Goal: Task Accomplishment & Management: Manage account settings

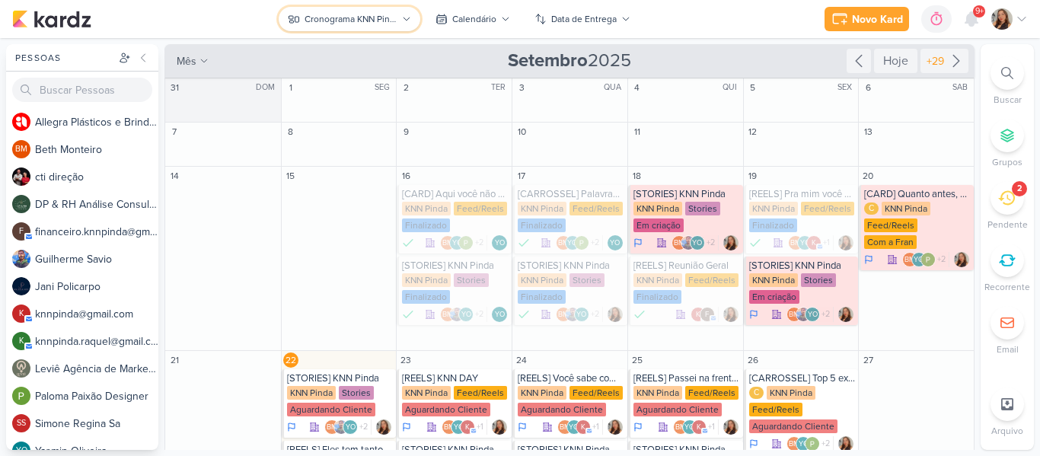
click at [368, 18] on div "Cronograma KNN Pinda" at bounding box center [351, 19] width 92 height 14
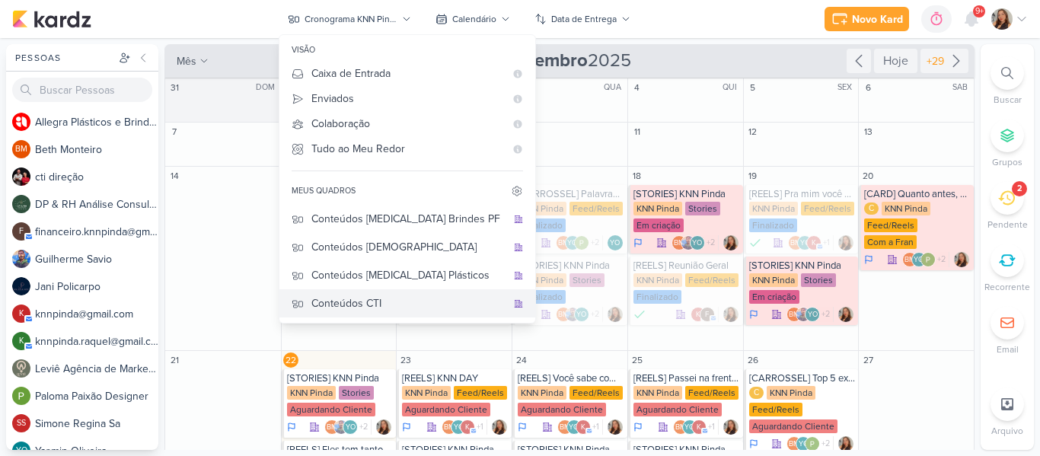
click at [417, 304] on div "Conteúdos CTI" at bounding box center [408, 303] width 195 height 16
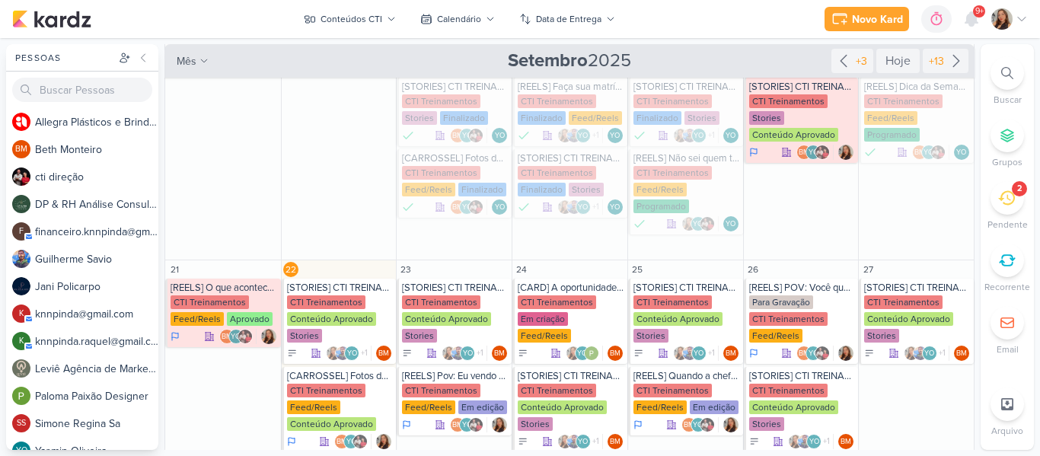
scroll to position [346, 0]
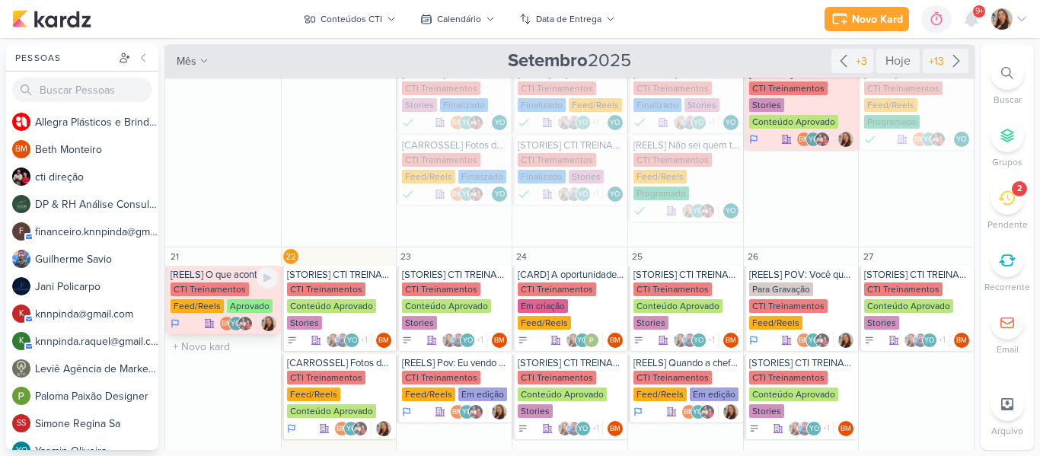
click at [220, 308] on div "Feed/Reels" at bounding box center [197, 306] width 53 height 14
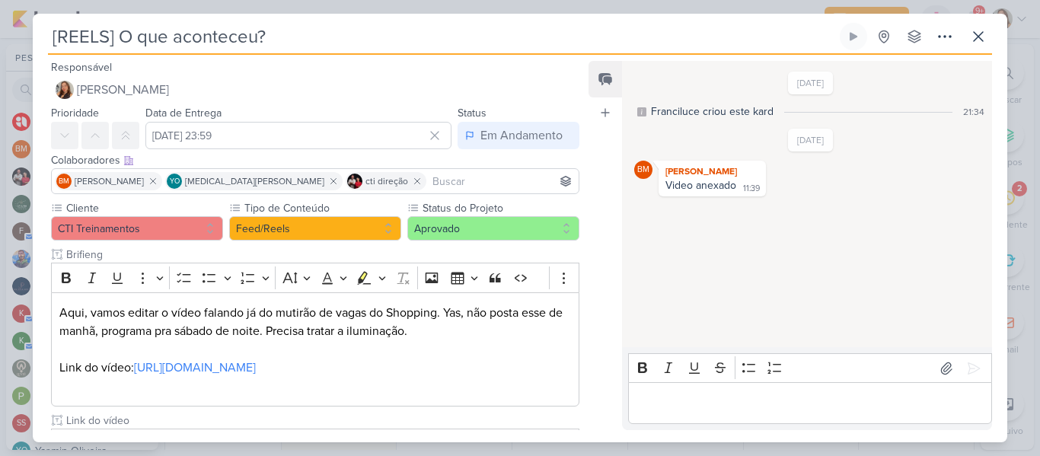
scroll to position [155, 0]
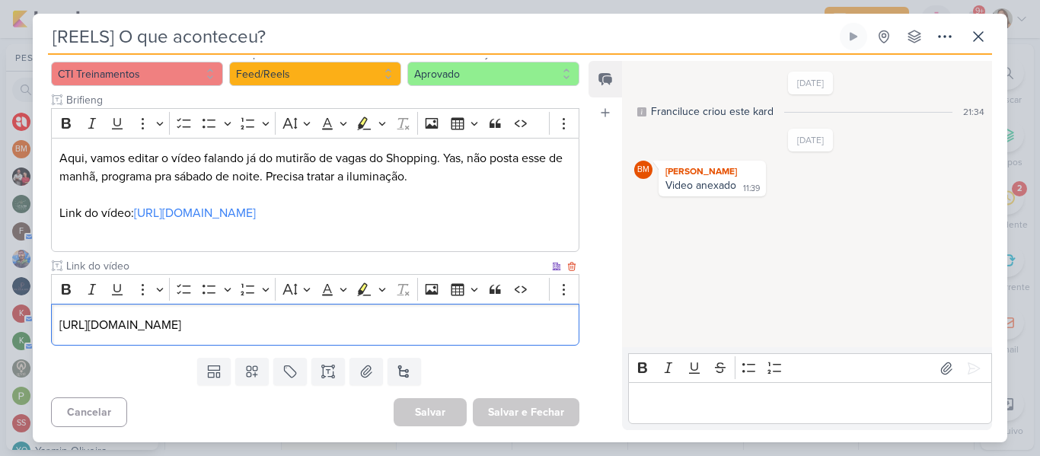
click at [301, 331] on p "[URL][DOMAIN_NAME]" at bounding box center [315, 325] width 512 height 18
click at [564, 320] on p "[URL][DOMAIN_NAME]" at bounding box center [315, 325] width 512 height 18
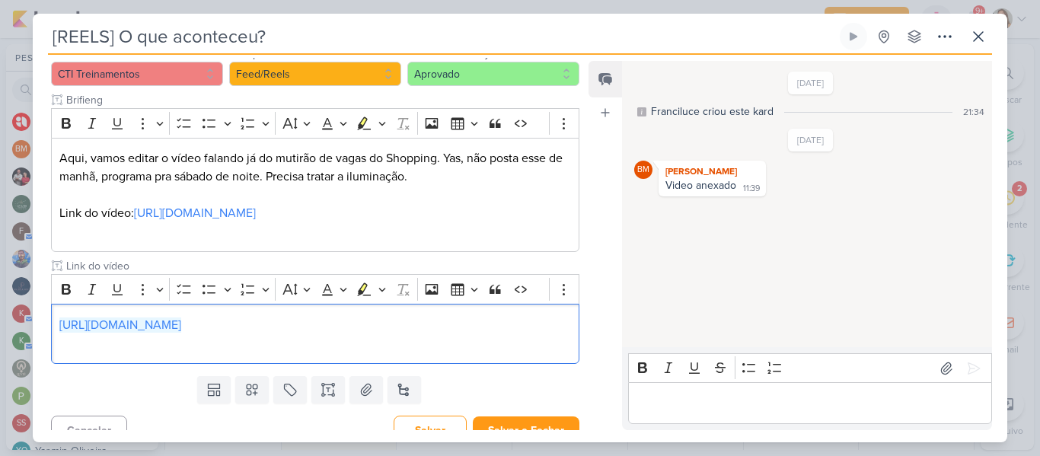
drag, startPoint x: 549, startPoint y: 324, endPoint x: 47, endPoint y: 318, distance: 501.9
click at [47, 318] on div "Cliente CTI Treinamentos Tipo de Conteúdo" at bounding box center [309, 208] width 553 height 324
copy link "[URL][DOMAIN_NAME]"
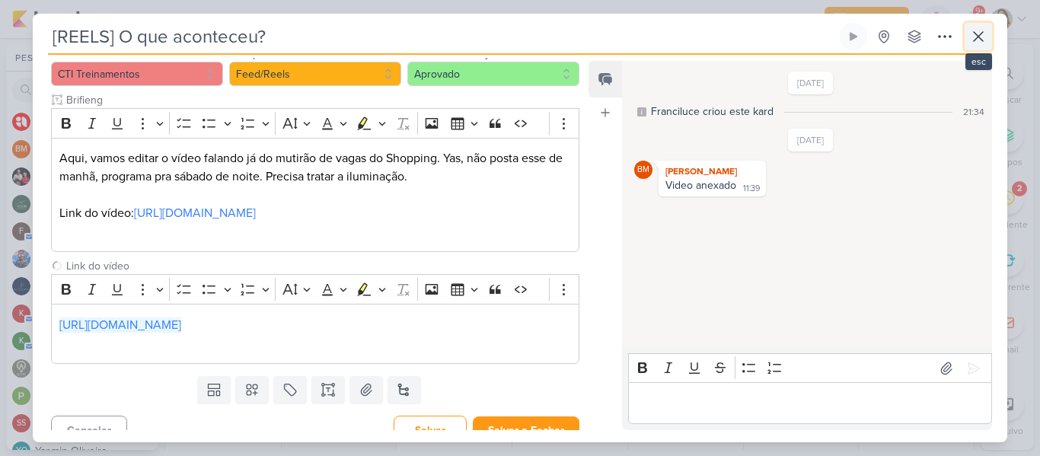
click at [976, 41] on icon at bounding box center [978, 36] width 18 height 18
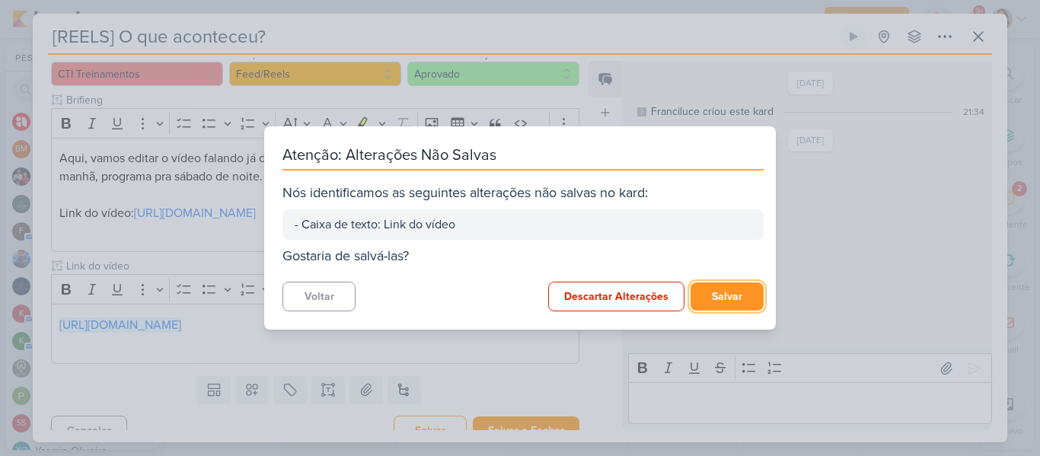
click at [738, 285] on button "Salvar" at bounding box center [727, 297] width 73 height 28
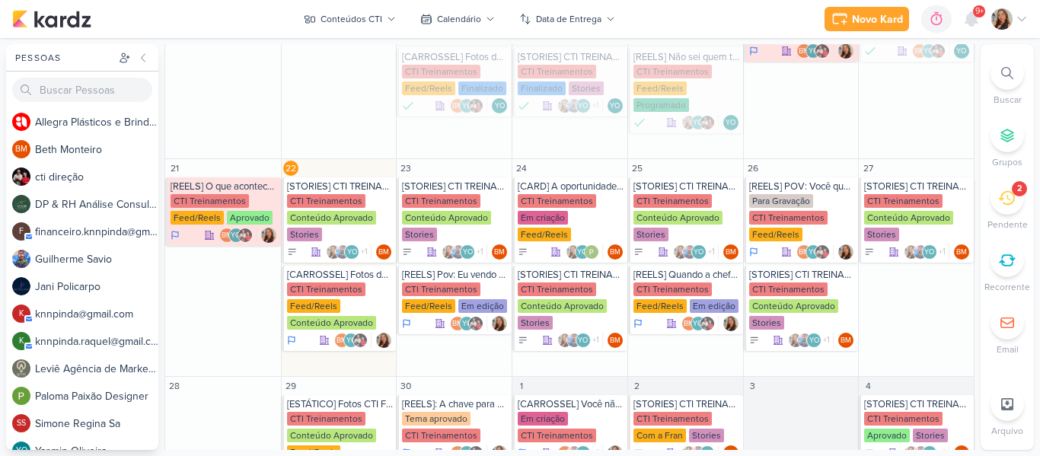
scroll to position [437, 0]
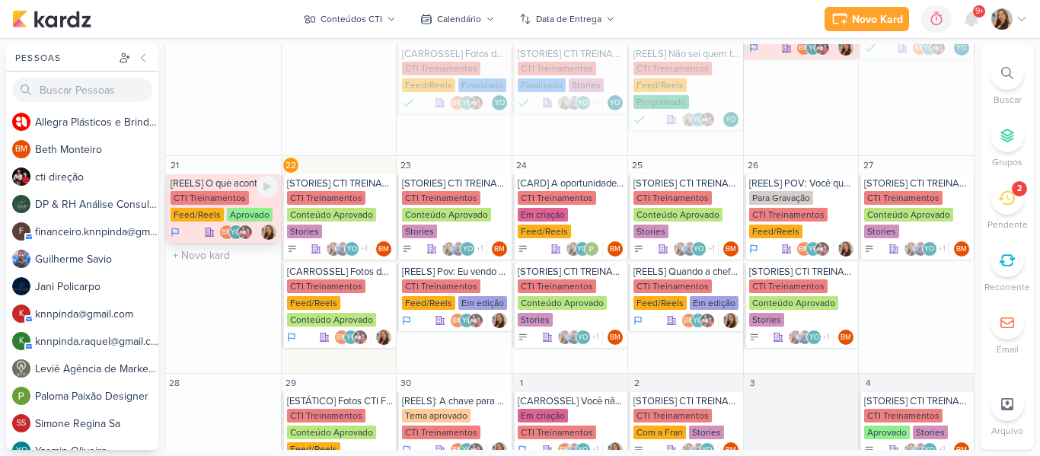
click at [223, 214] on div "CTI Treinamentos Feed/Reels Aprovado" at bounding box center [224, 207] width 107 height 32
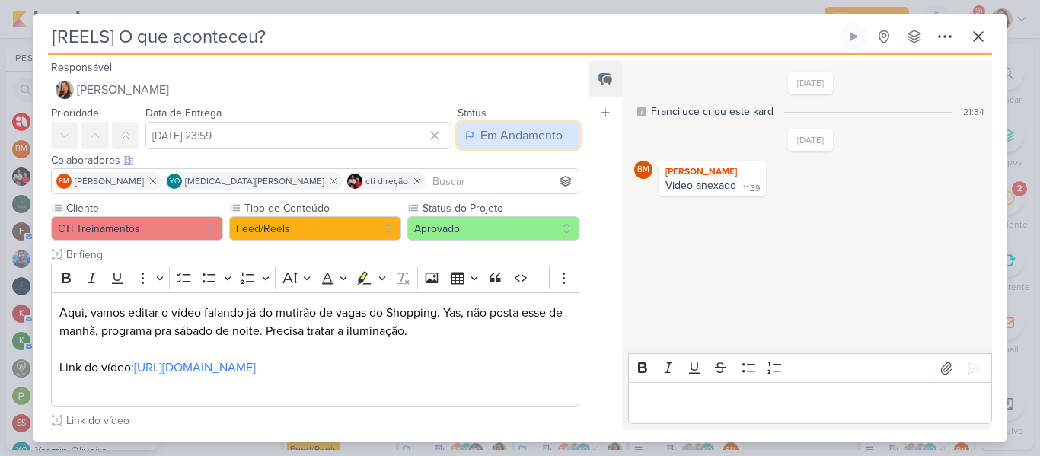
click at [517, 129] on div "Em Andamento" at bounding box center [522, 135] width 82 height 18
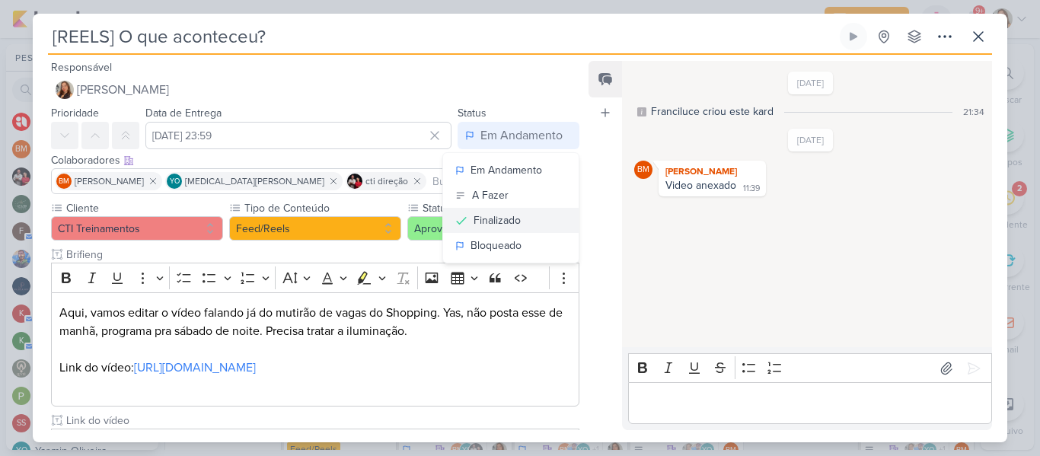
click at [496, 210] on button "Finalizado" at bounding box center [511, 220] width 136 height 25
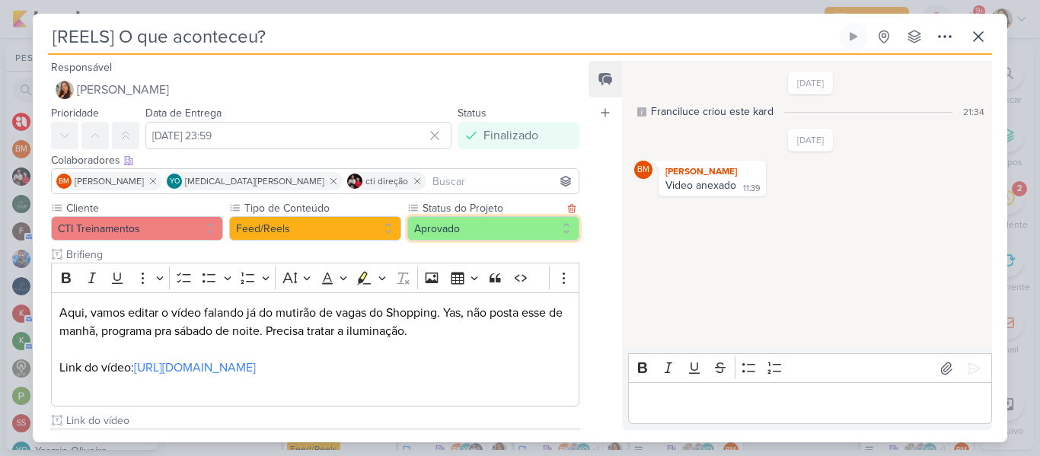
click at [494, 222] on button "Aprovado" at bounding box center [493, 228] width 172 height 24
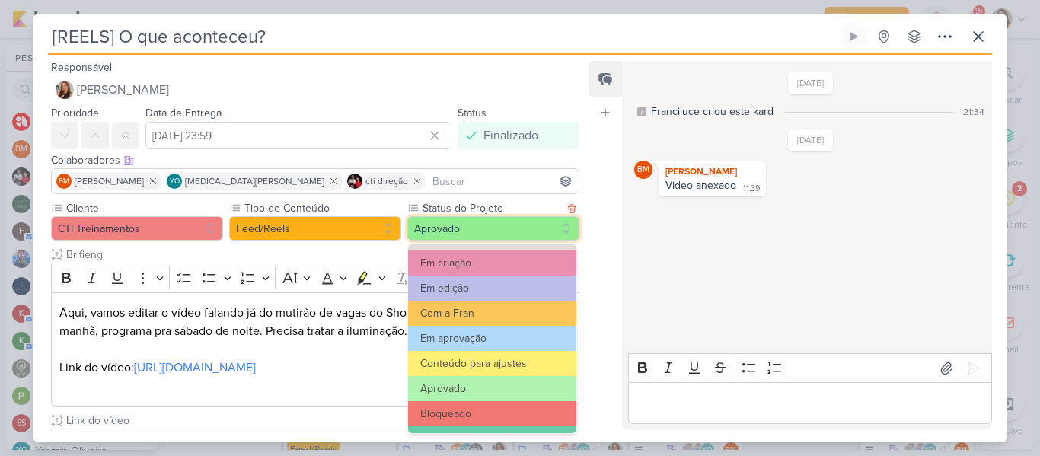
scroll to position [172, 0]
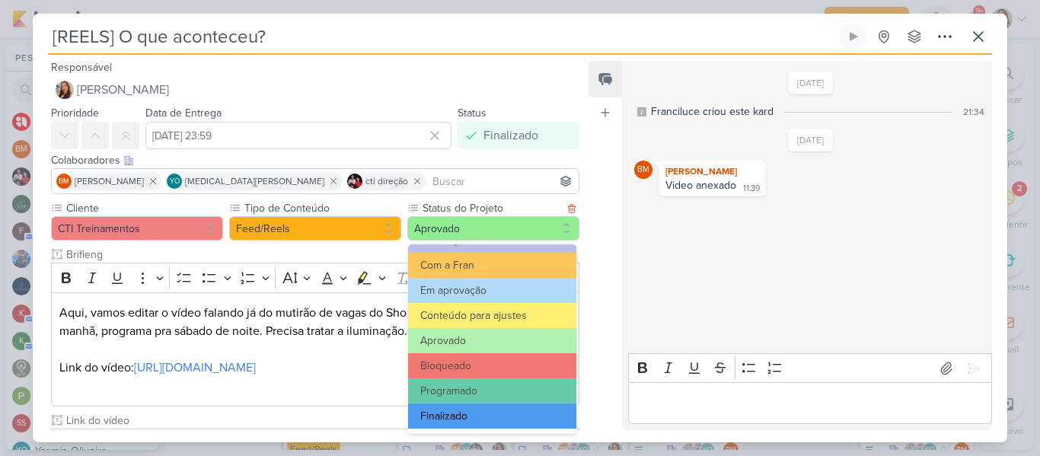
click at [545, 410] on button "Finalizado" at bounding box center [492, 416] width 168 height 25
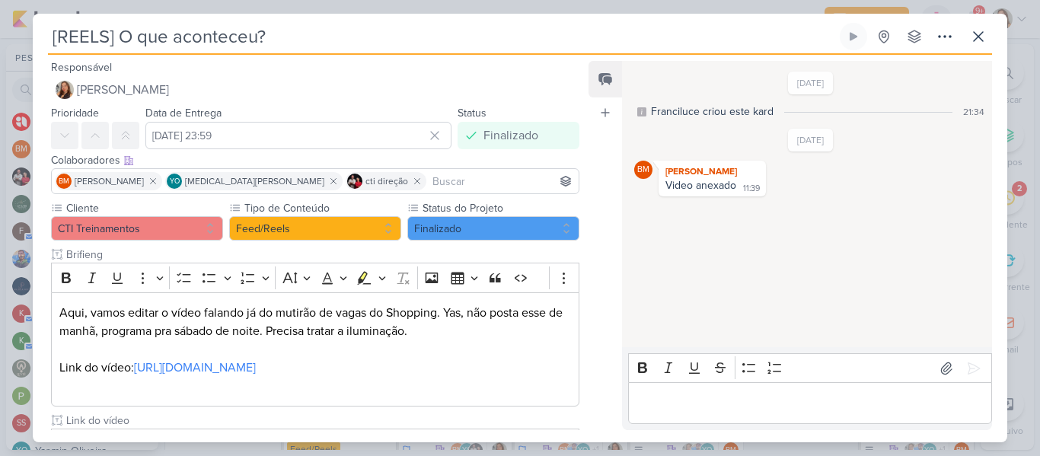
scroll to position [173, 0]
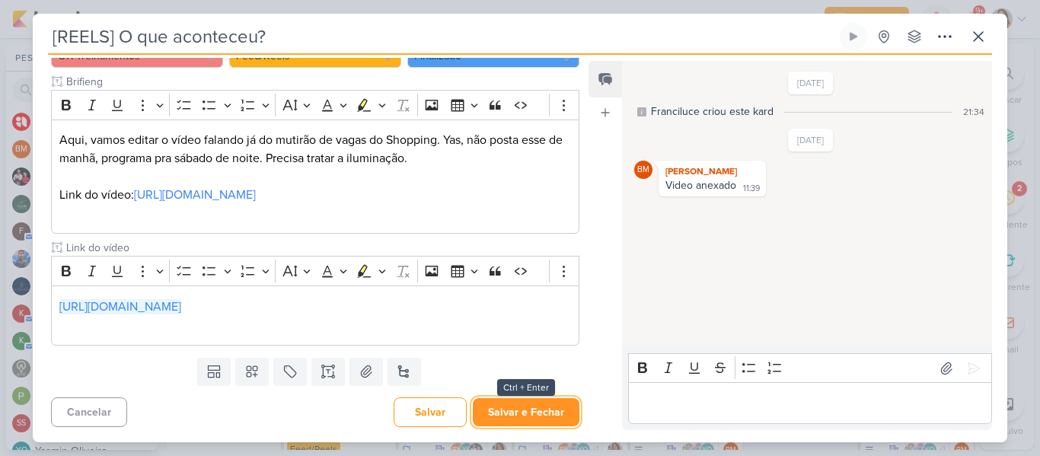
click at [527, 413] on button "Salvar e Fechar" at bounding box center [526, 412] width 107 height 28
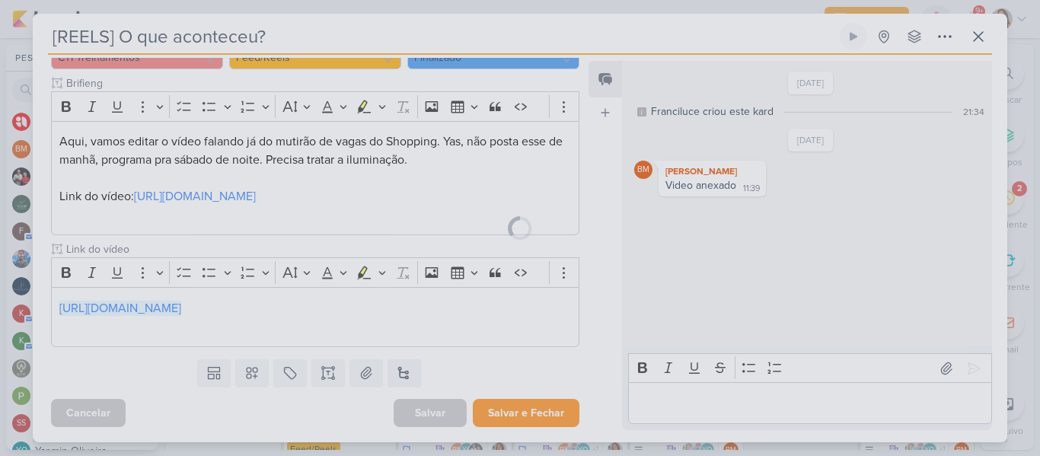
scroll to position [171, 0]
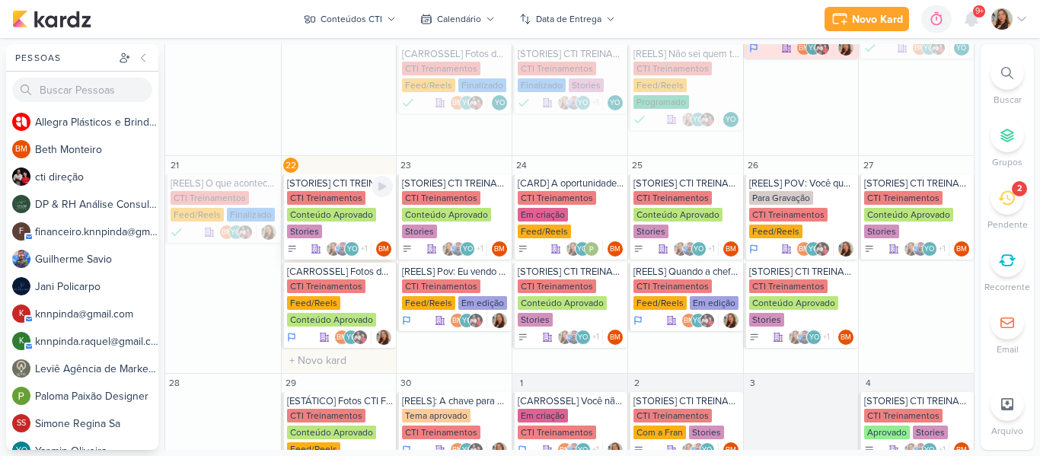
click at [317, 235] on div "Stories" at bounding box center [304, 232] width 35 height 14
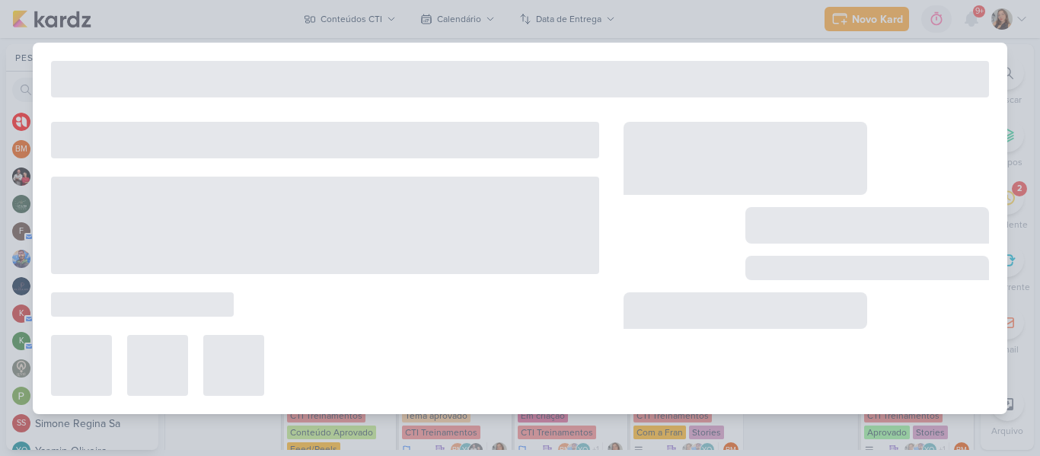
type input "[STORIES] CTI TREINAMENTOS"
type input "22 de setembro de 2025 às 23:59"
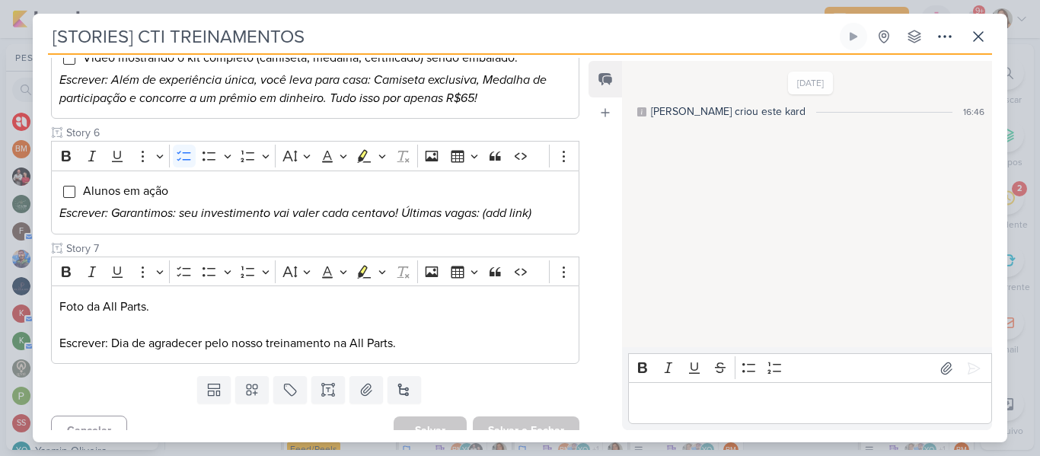
scroll to position [750, 0]
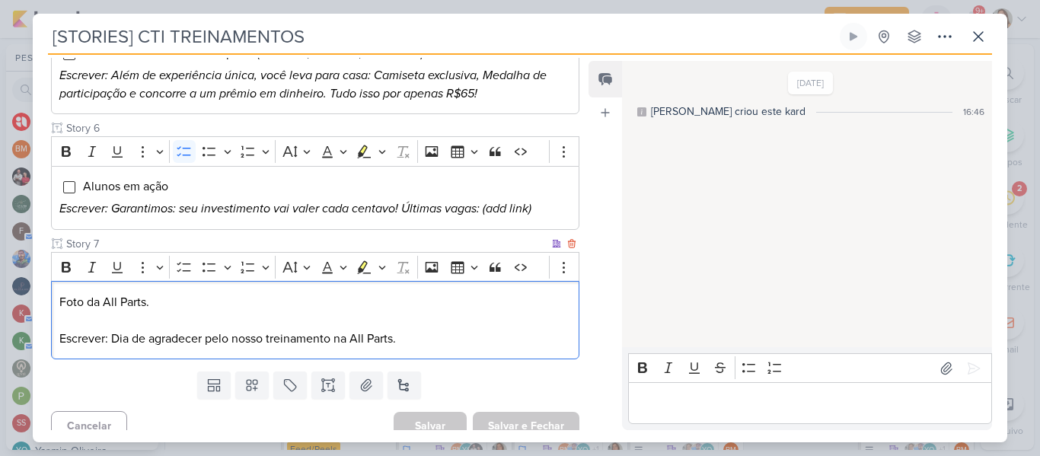
click at [361, 306] on p "Foto da All Parts." at bounding box center [315, 302] width 512 height 18
click at [322, 318] on p "Editor editing area: main" at bounding box center [315, 320] width 512 height 18
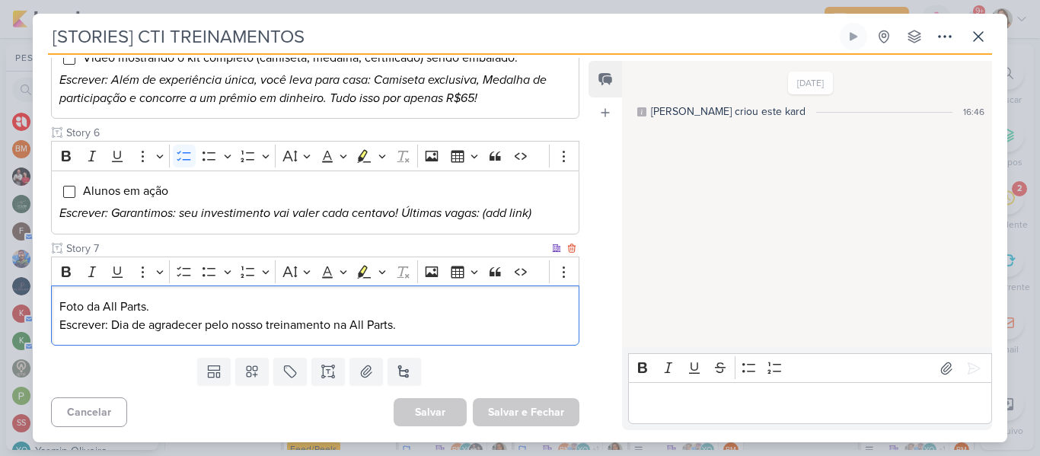
scroll to position [746, 0]
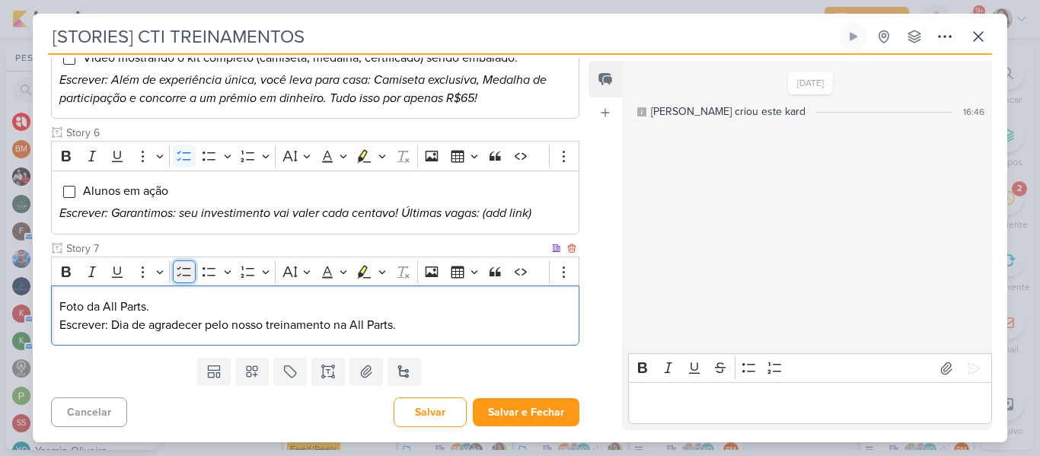
click at [183, 269] on icon "Editor toolbar" at bounding box center [184, 272] width 14 height 10
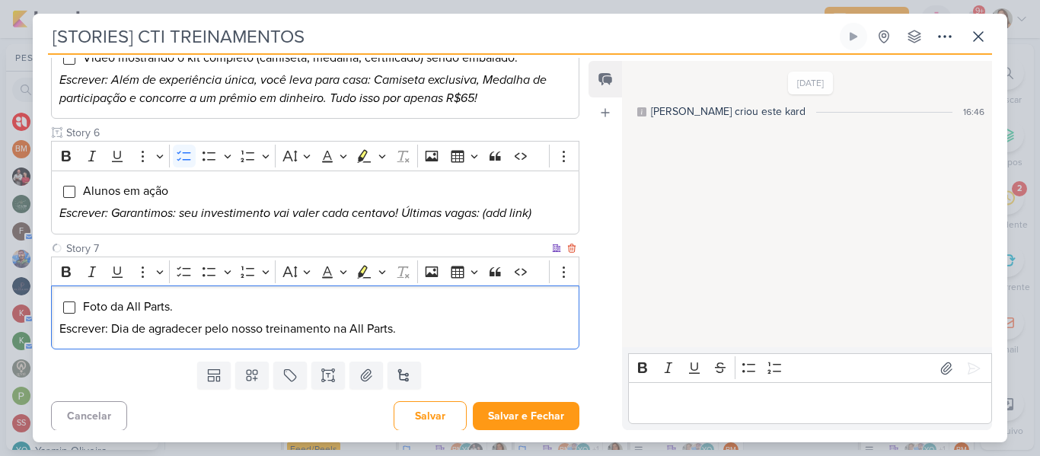
click at [242, 320] on p "Escrever: Dia de agradecer pelo nosso treinamento na All Parts." at bounding box center [315, 329] width 512 height 18
click at [223, 312] on li "Foto da All Parts." at bounding box center [326, 307] width 489 height 18
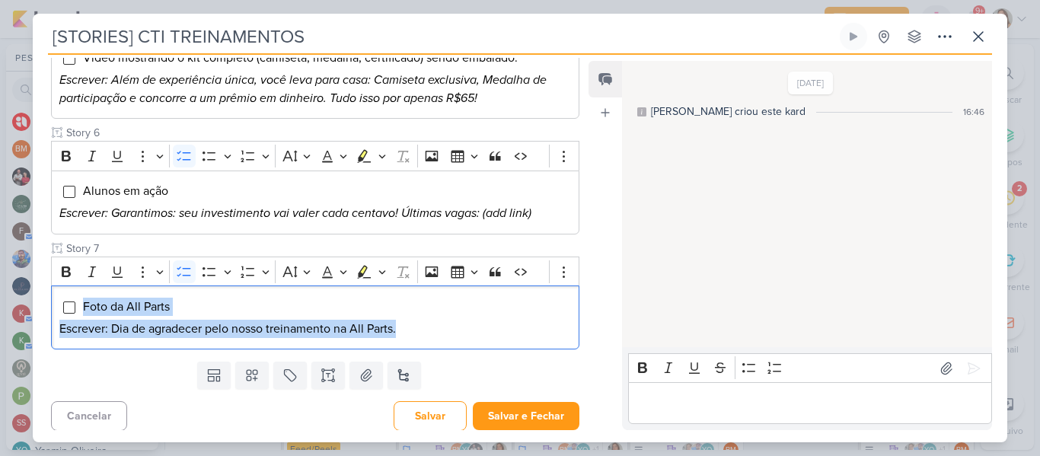
drag, startPoint x: 420, startPoint y: 341, endPoint x: 41, endPoint y: 296, distance: 381.9
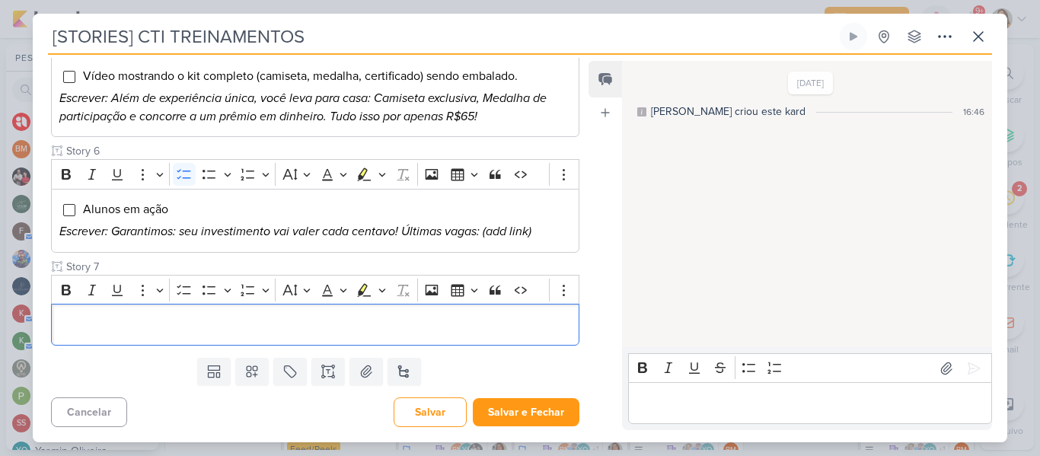
scroll to position [0, 0]
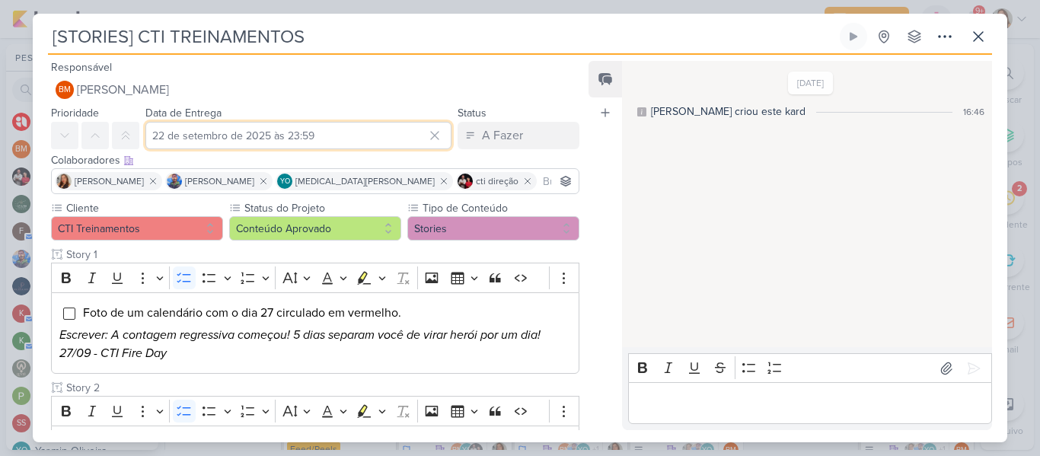
click at [286, 132] on input "22 de setembro de 2025 às 23:59" at bounding box center [298, 135] width 306 height 27
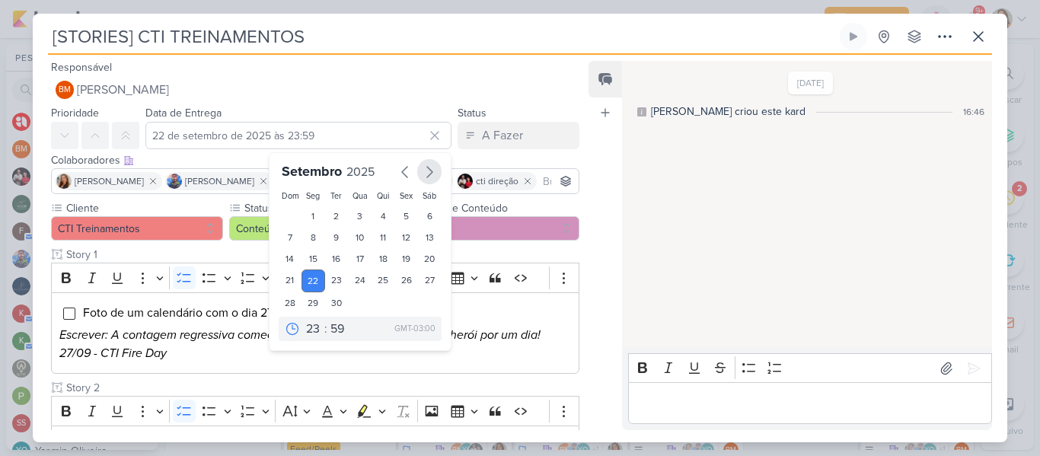
click at [420, 171] on icon "button" at bounding box center [429, 172] width 18 height 18
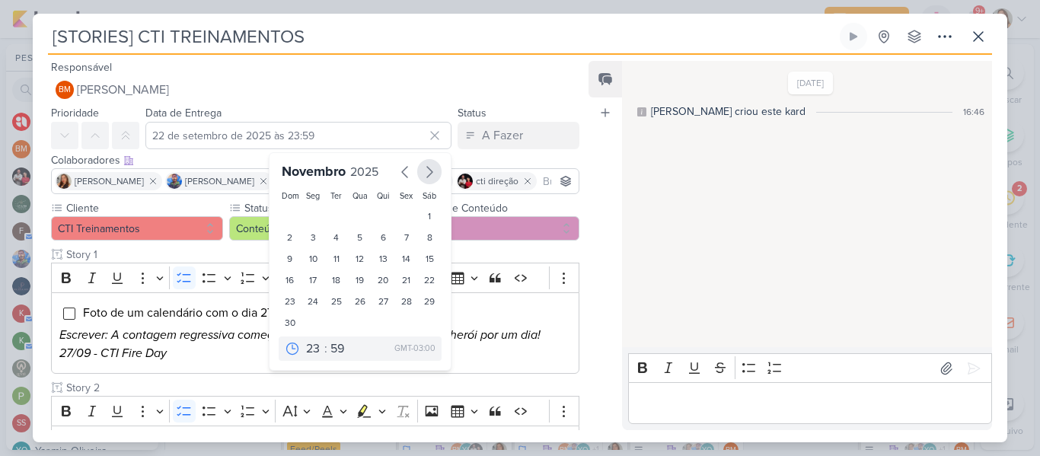
click at [420, 171] on icon "button" at bounding box center [429, 172] width 18 height 18
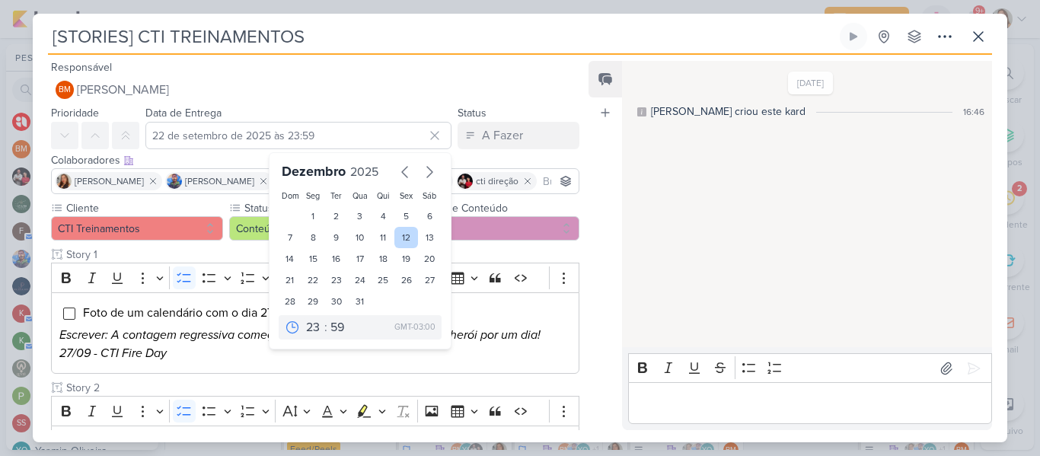
click at [394, 232] on div "12" at bounding box center [406, 237] width 24 height 21
type input "[DATE] 23:59"
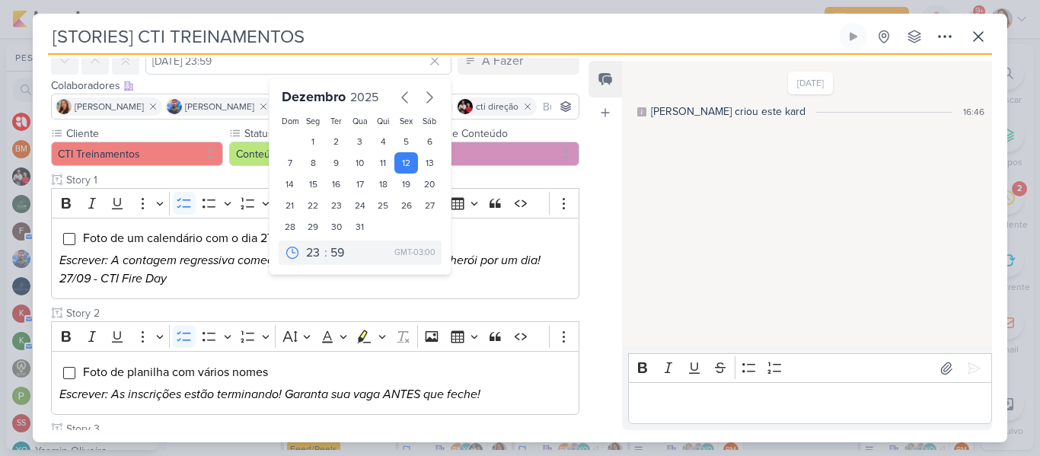
scroll to position [727, 0]
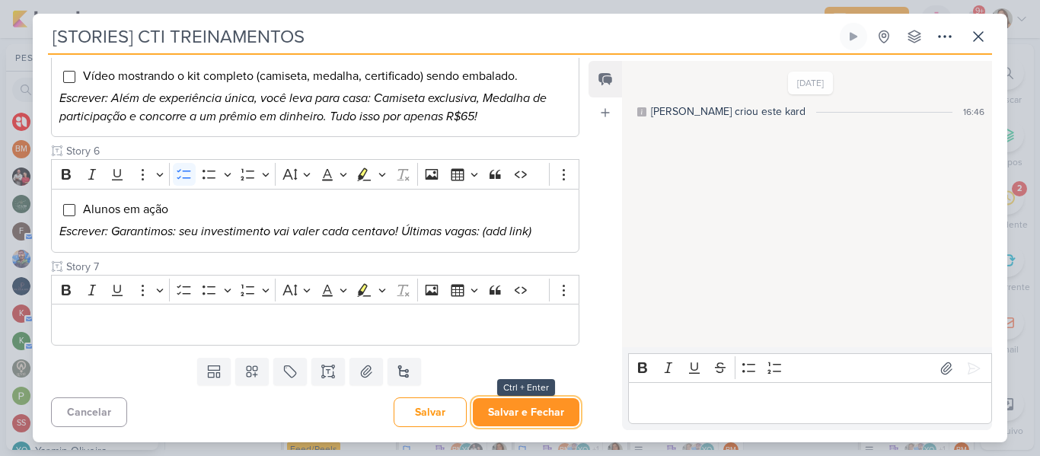
click at [541, 420] on button "Salvar e Fechar" at bounding box center [526, 412] width 107 height 28
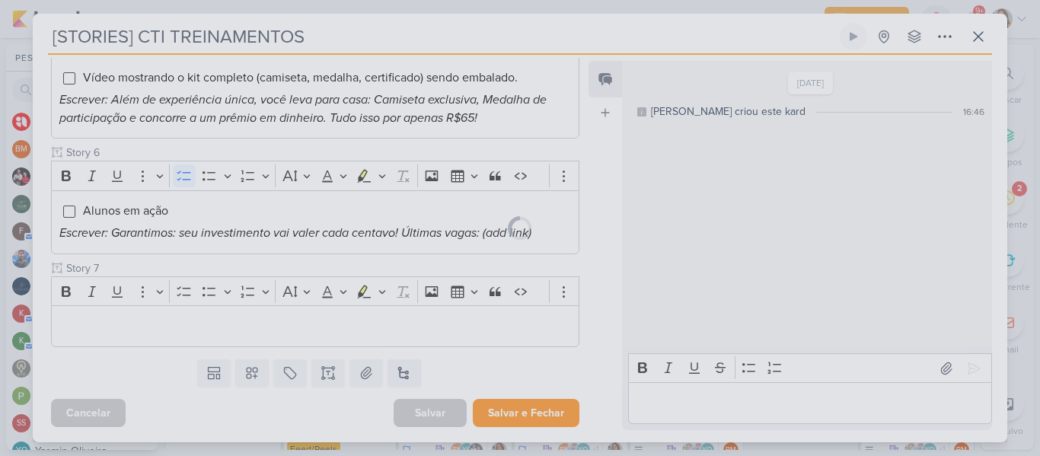
scroll to position [726, 0]
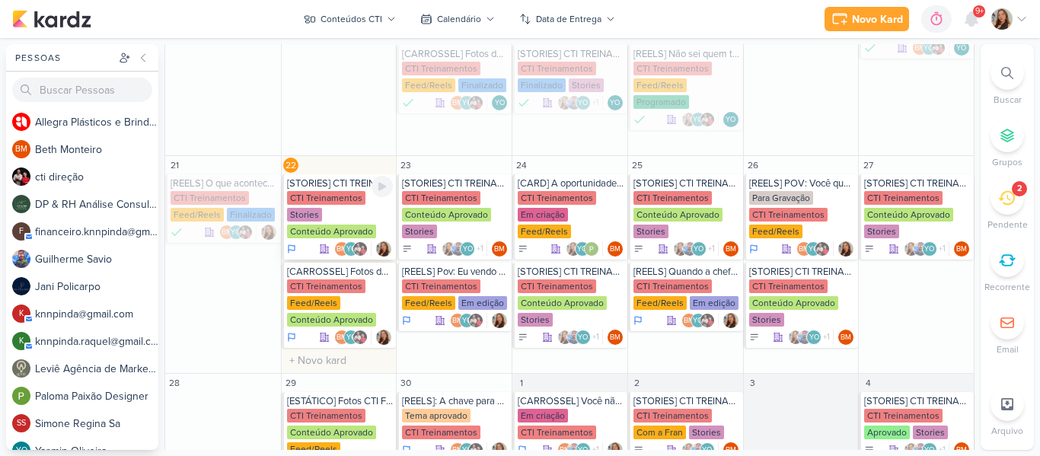
click at [344, 222] on div "CTI Treinamentos Stories Conteúdo Aprovado" at bounding box center [340, 215] width 107 height 49
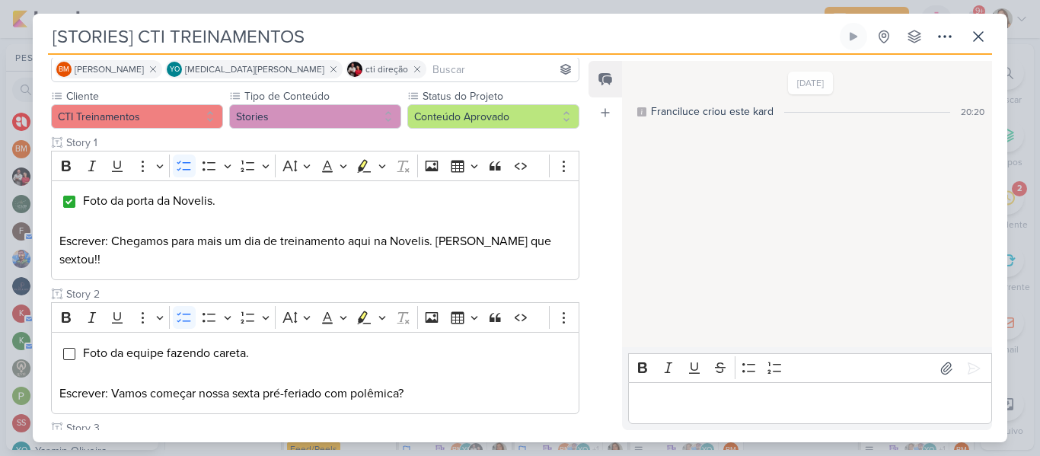
scroll to position [119, 0]
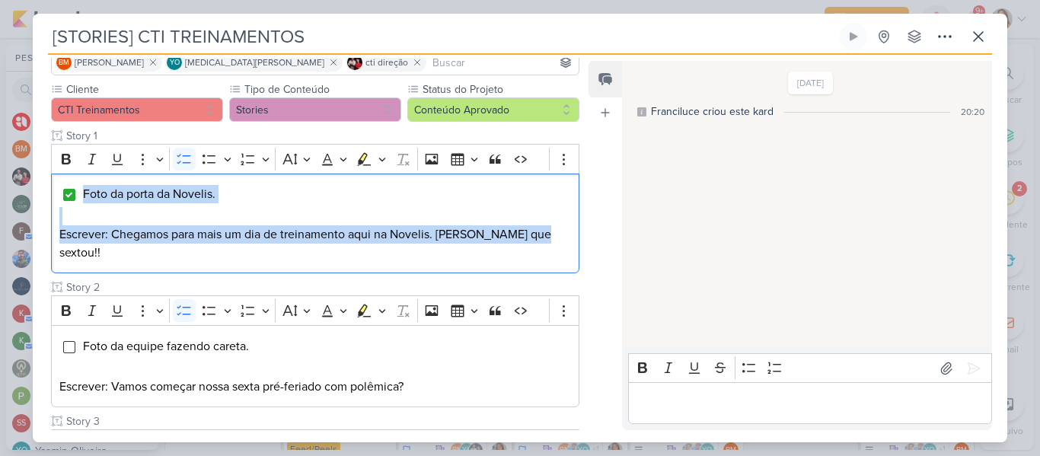
drag, startPoint x: 81, startPoint y: 191, endPoint x: 583, endPoint y: 238, distance: 503.3
click at [583, 238] on div "Responsável [PERSON_NAME] Nenhum contato encontrado create new contact Novo Con…" at bounding box center [309, 244] width 553 height 372
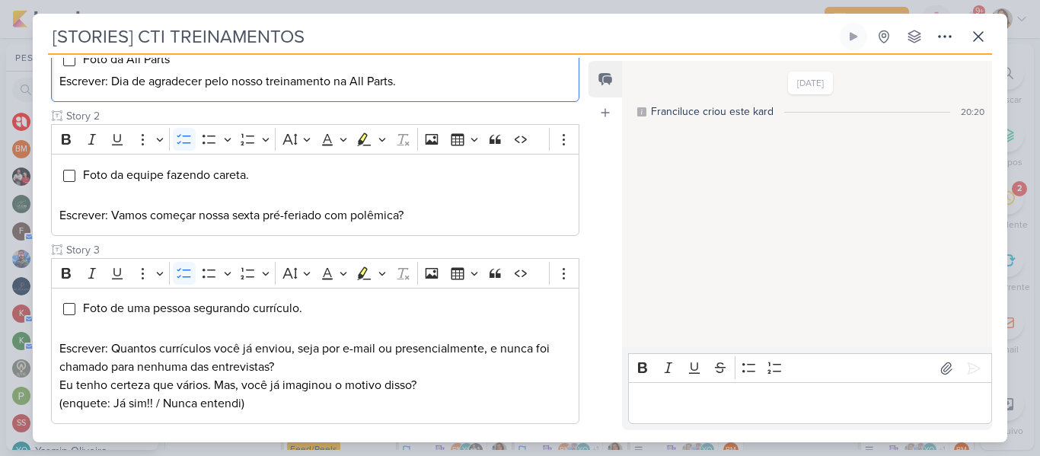
scroll to position [258, 0]
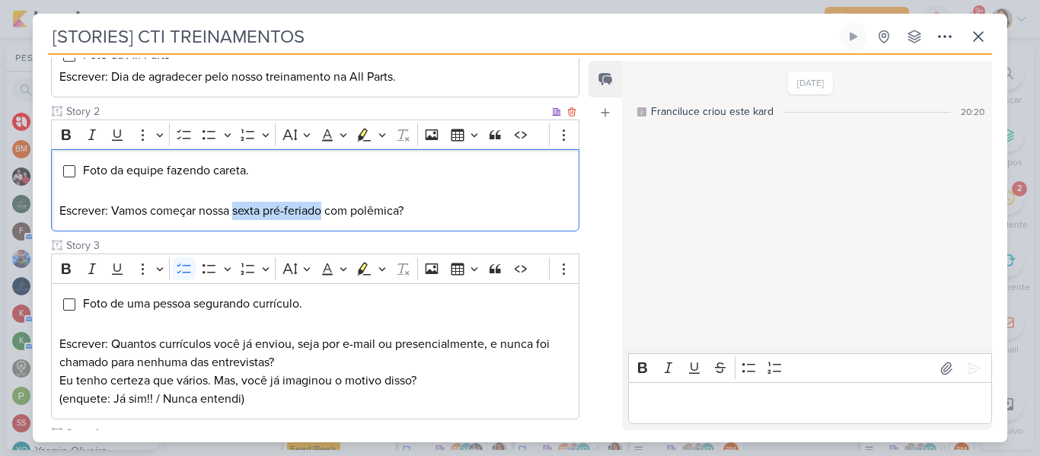
drag, startPoint x: 235, startPoint y: 209, endPoint x: 324, endPoint y: 209, distance: 88.3
click at [324, 209] on p "Escrever: Vamos começar nossa sexta pré-feriado com polêmica?" at bounding box center [315, 211] width 512 height 18
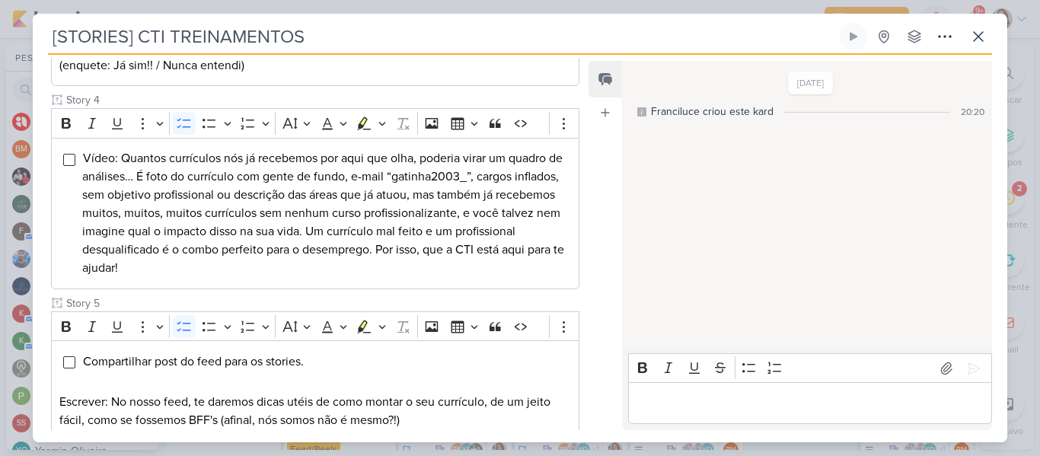
scroll to position [687, 0]
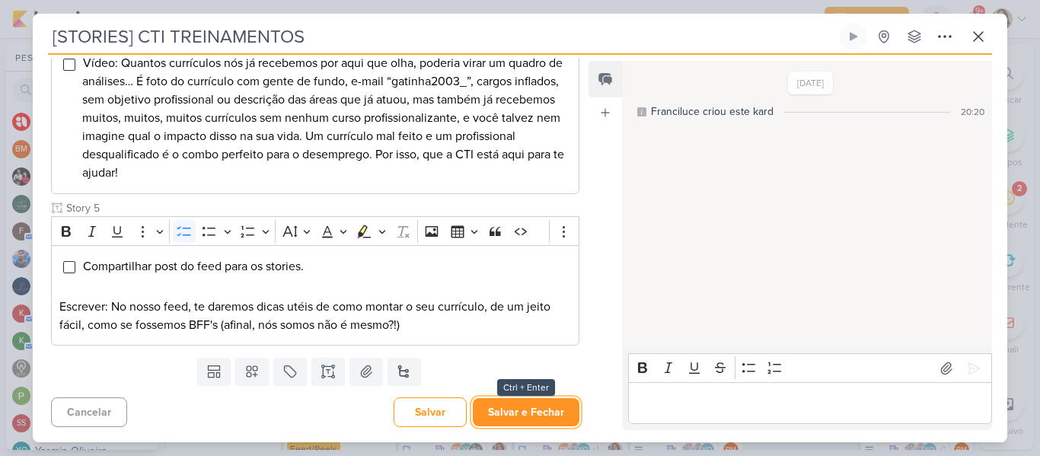
click at [507, 417] on button "Salvar e Fechar" at bounding box center [526, 412] width 107 height 28
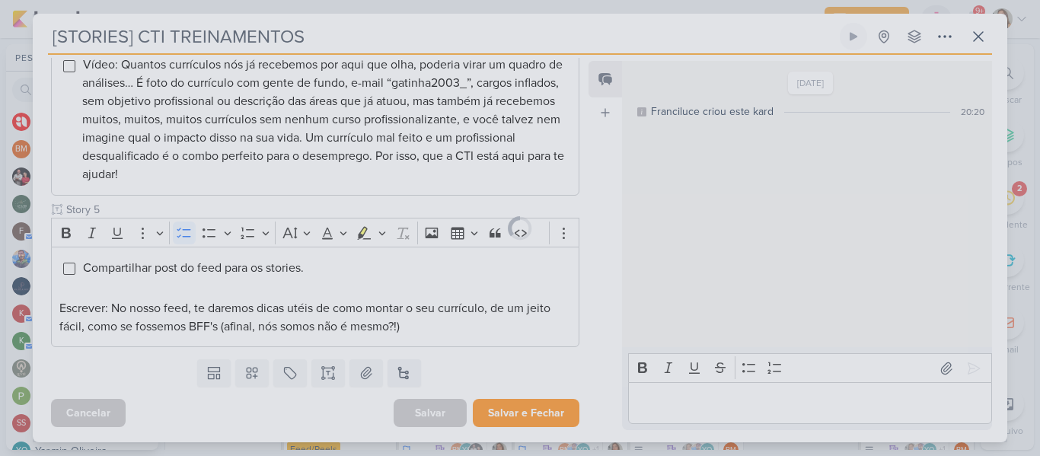
scroll to position [685, 0]
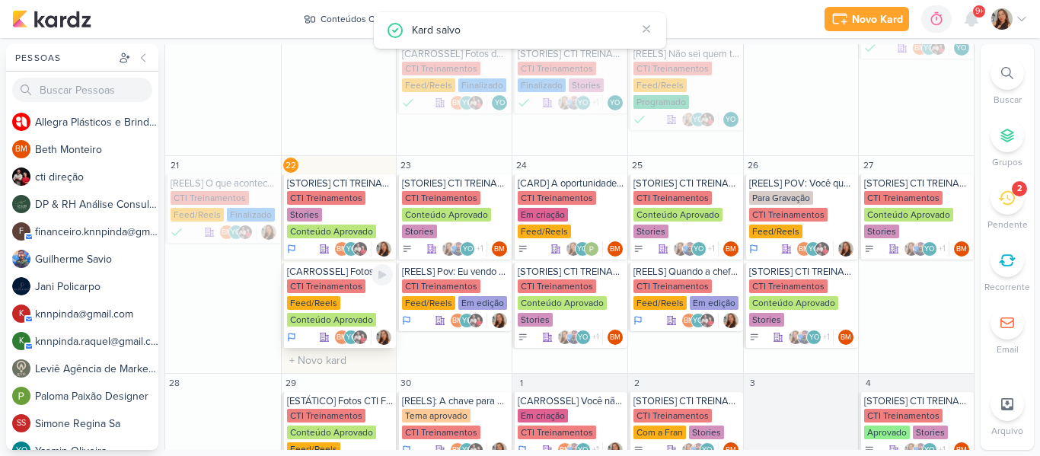
click at [368, 303] on div "CTI Treinamentos Feed/Reels Conteúdo Aprovado" at bounding box center [340, 303] width 107 height 49
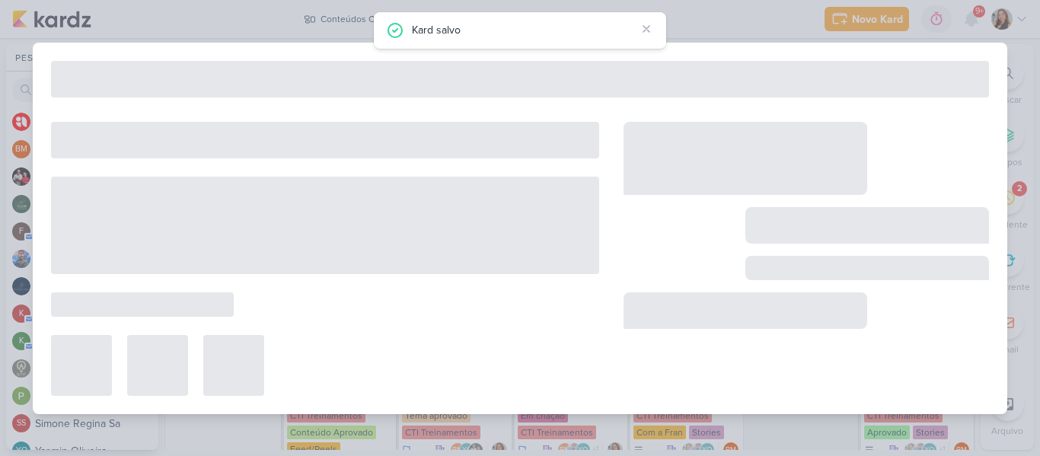
type input "[CARROSSEL] Fotos da aula de [GEOGRAPHIC_DATA]"
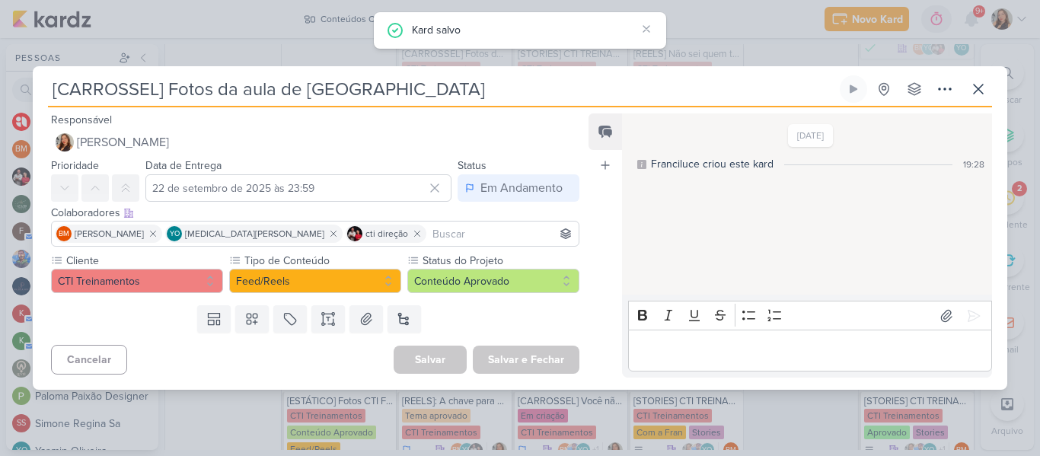
scroll to position [0, 0]
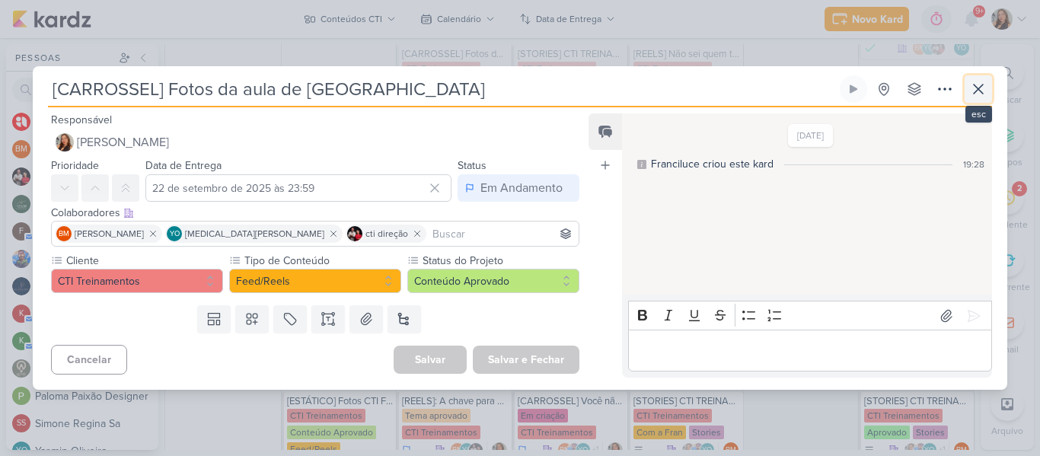
click at [985, 80] on icon at bounding box center [978, 89] width 18 height 18
